Goal: Transaction & Acquisition: Purchase product/service

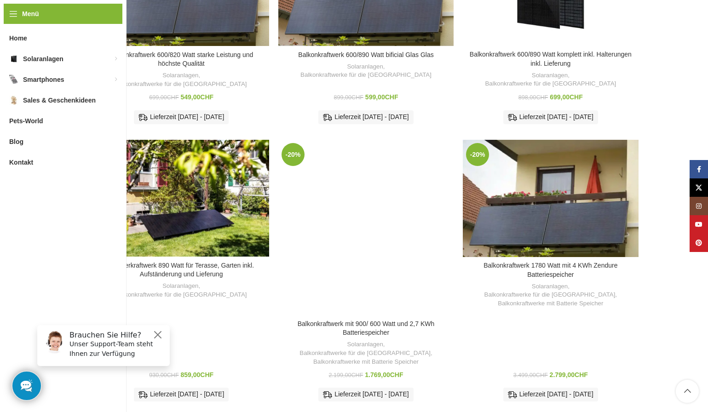
scroll to position [460, 0]
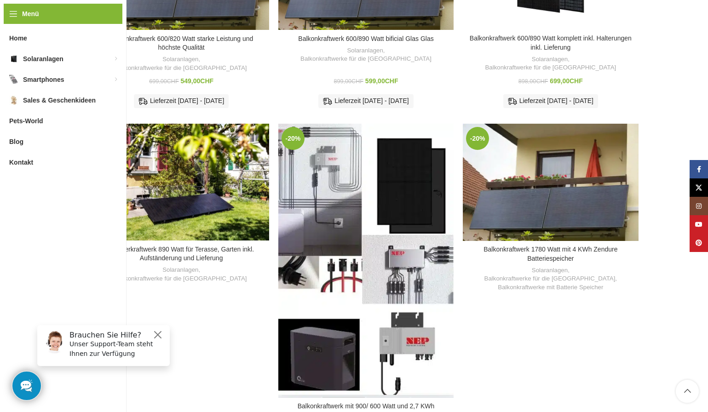
click at [346, 199] on div "Balkonkraftwerk mit 900/ 600 Watt und 2,7 KWh Batteriespeicher" at bounding box center [344, 261] width 44 height 274
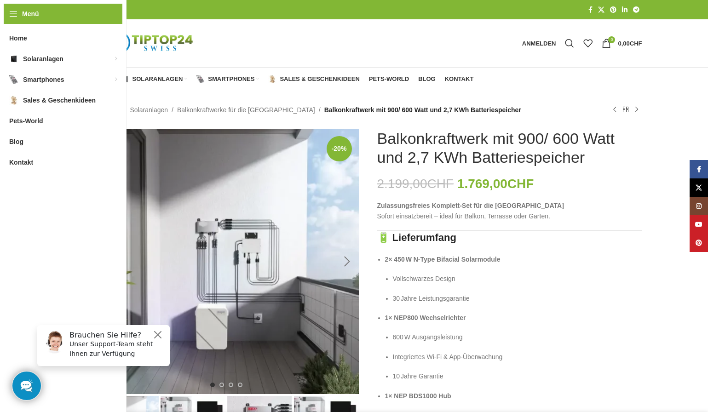
click at [350, 258] on div "Next slide" at bounding box center [347, 261] width 23 height 23
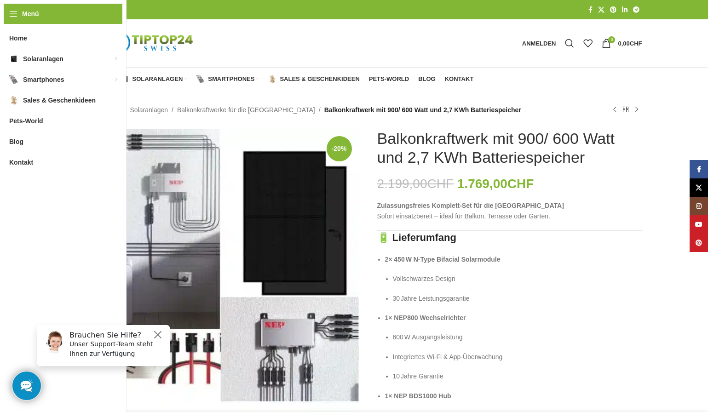
click at [350, 258] on img "2 / 4" at bounding box center [226, 336] width 265 height 414
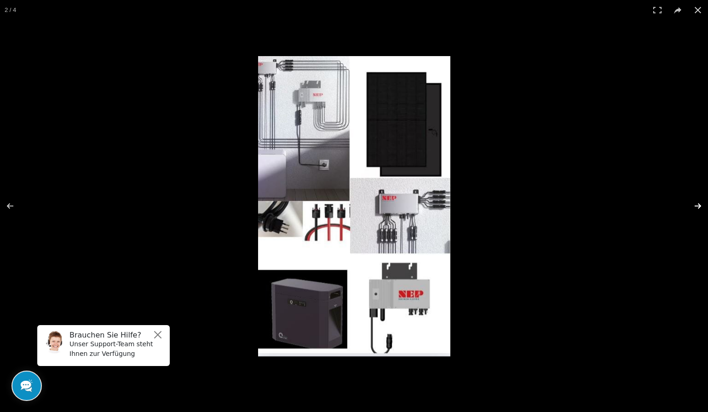
click at [683, 208] on button at bounding box center [692, 206] width 32 height 46
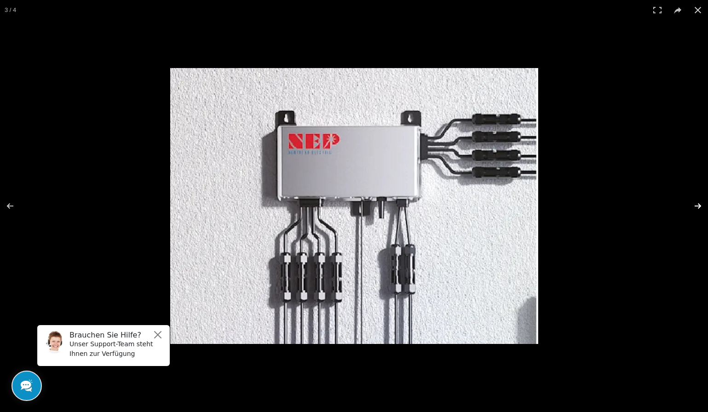
click at [683, 208] on button at bounding box center [692, 206] width 32 height 46
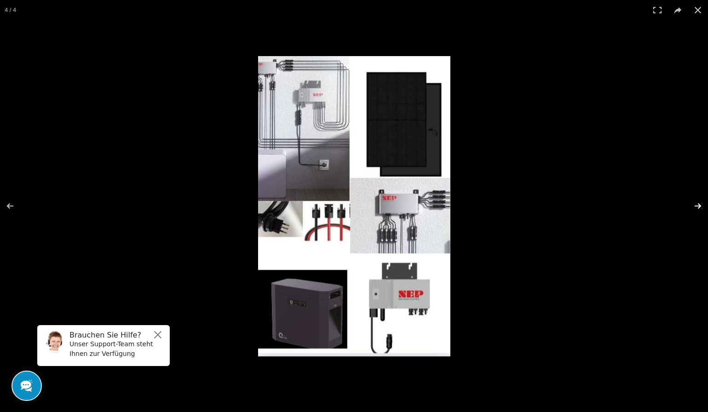
click at [683, 208] on button at bounding box center [692, 206] width 32 height 46
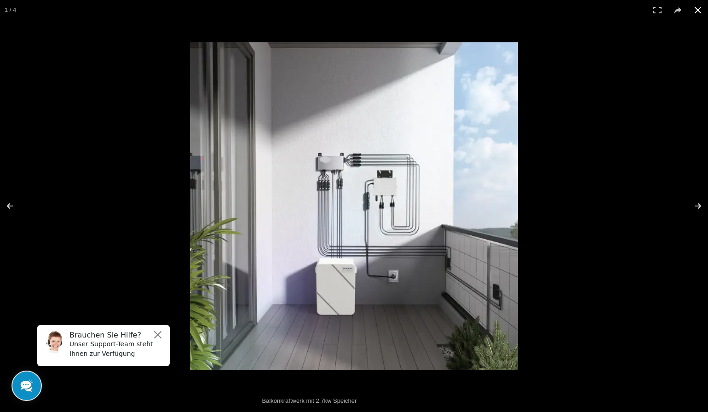
click at [697, 10] on button at bounding box center [697, 10] width 20 height 20
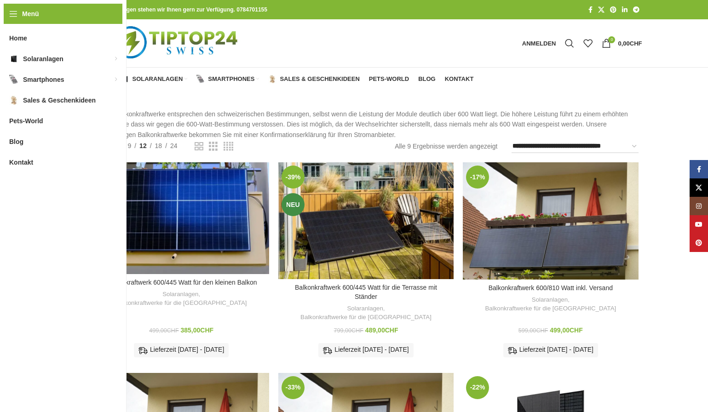
scroll to position [460, 0]
